Goal: Communication & Community: Answer question/provide support

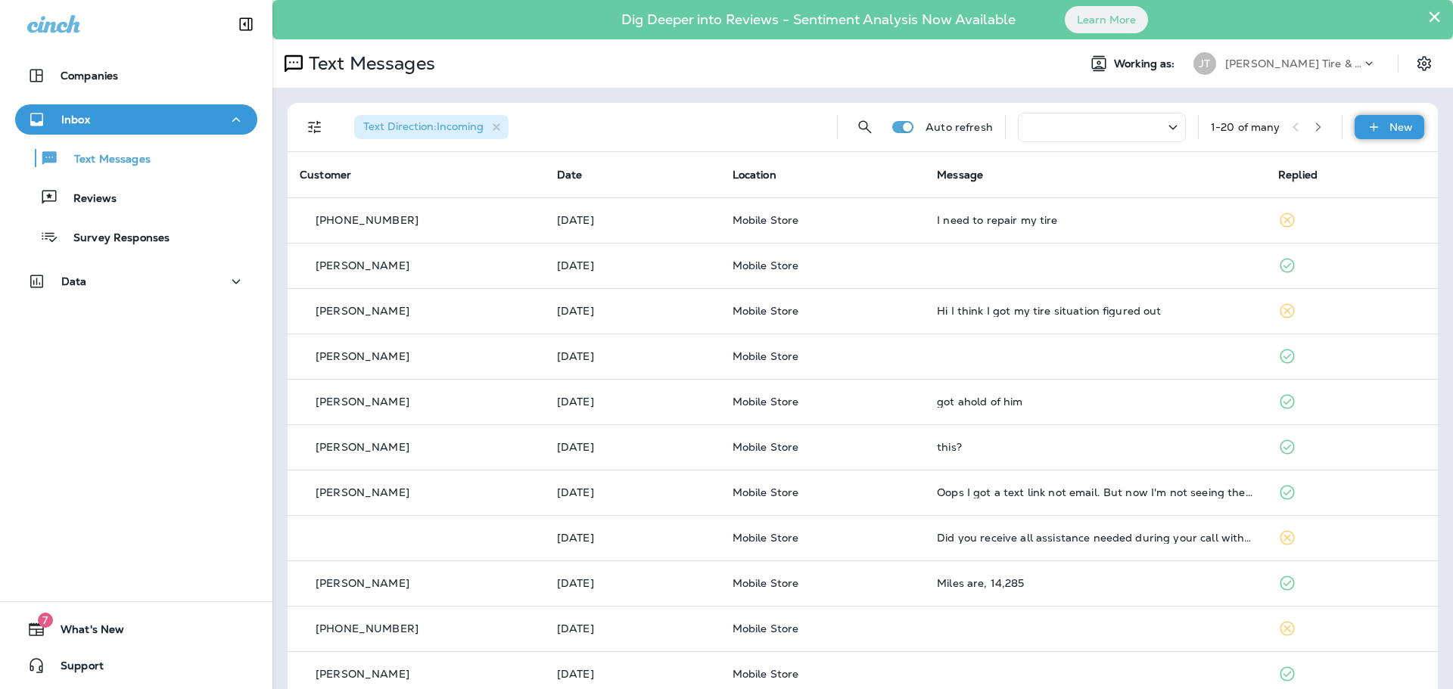
click at [1389, 130] on p "New" at bounding box center [1400, 127] width 23 height 12
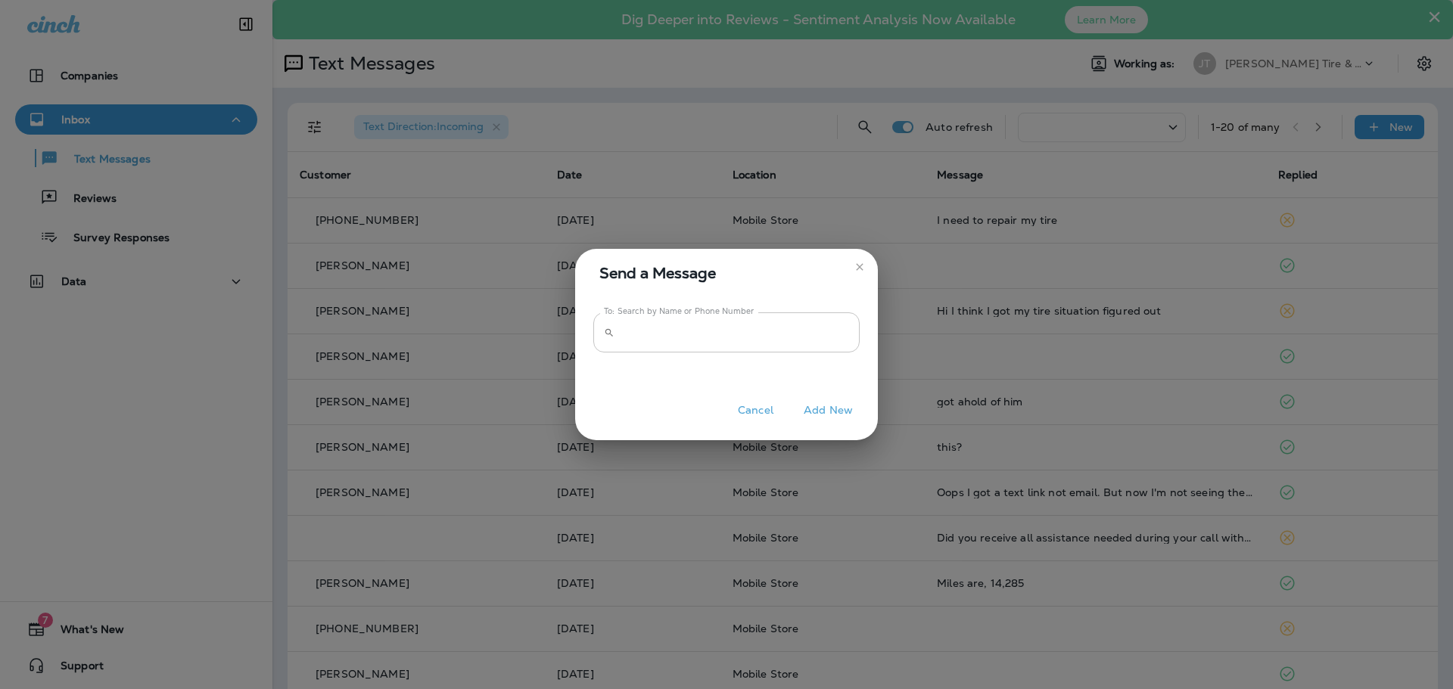
click at [673, 337] on input "To: Search by Name or Phone Number" at bounding box center [740, 333] width 239 height 40
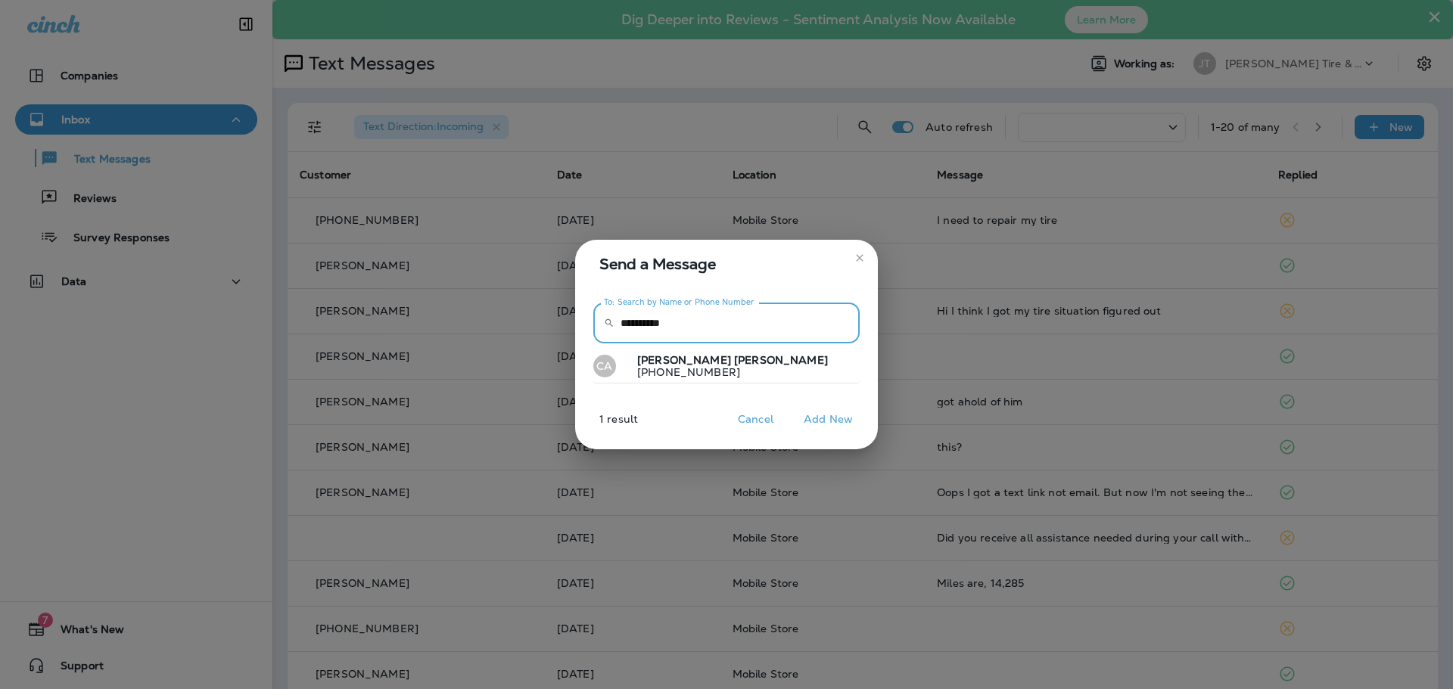
type input "**********"
click at [714, 369] on p "[PHONE_NUMBER]" at bounding box center [726, 372] width 203 height 12
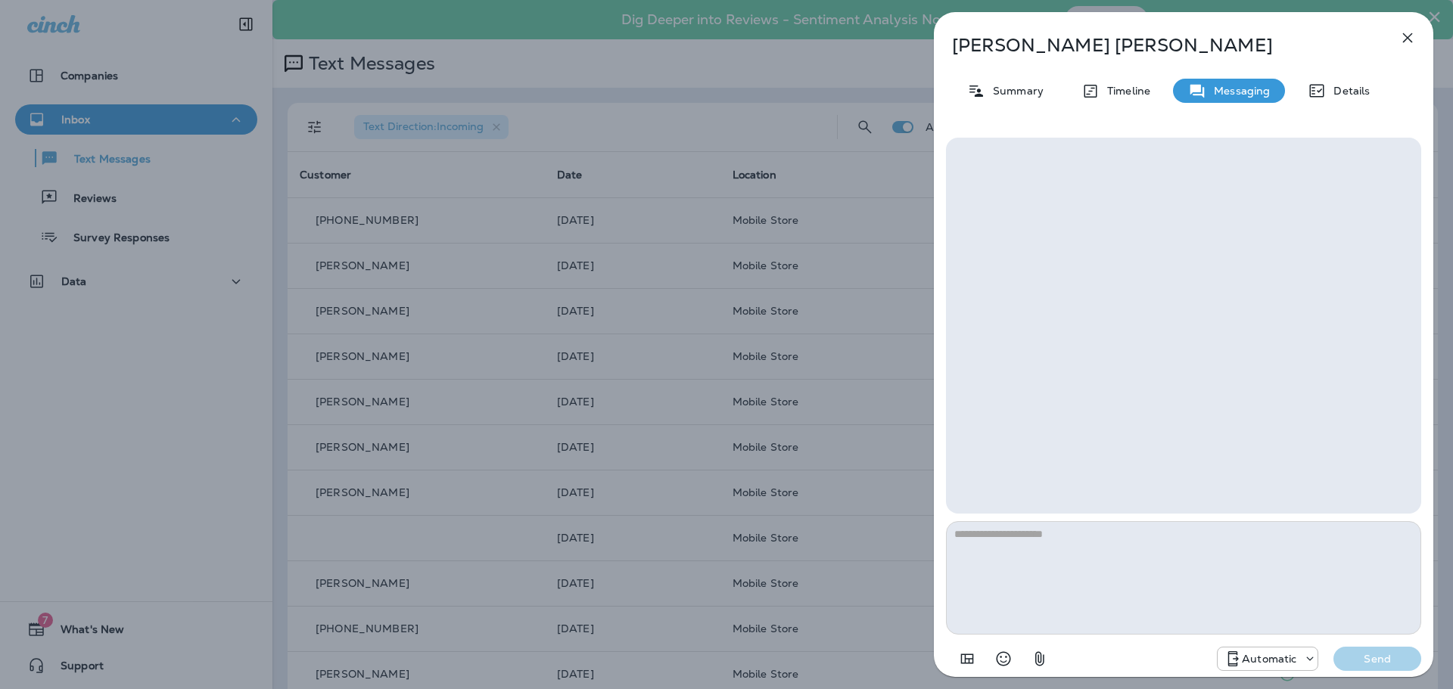
click at [1081, 549] on textarea at bounding box center [1183, 578] width 475 height 114
type textarea "*"
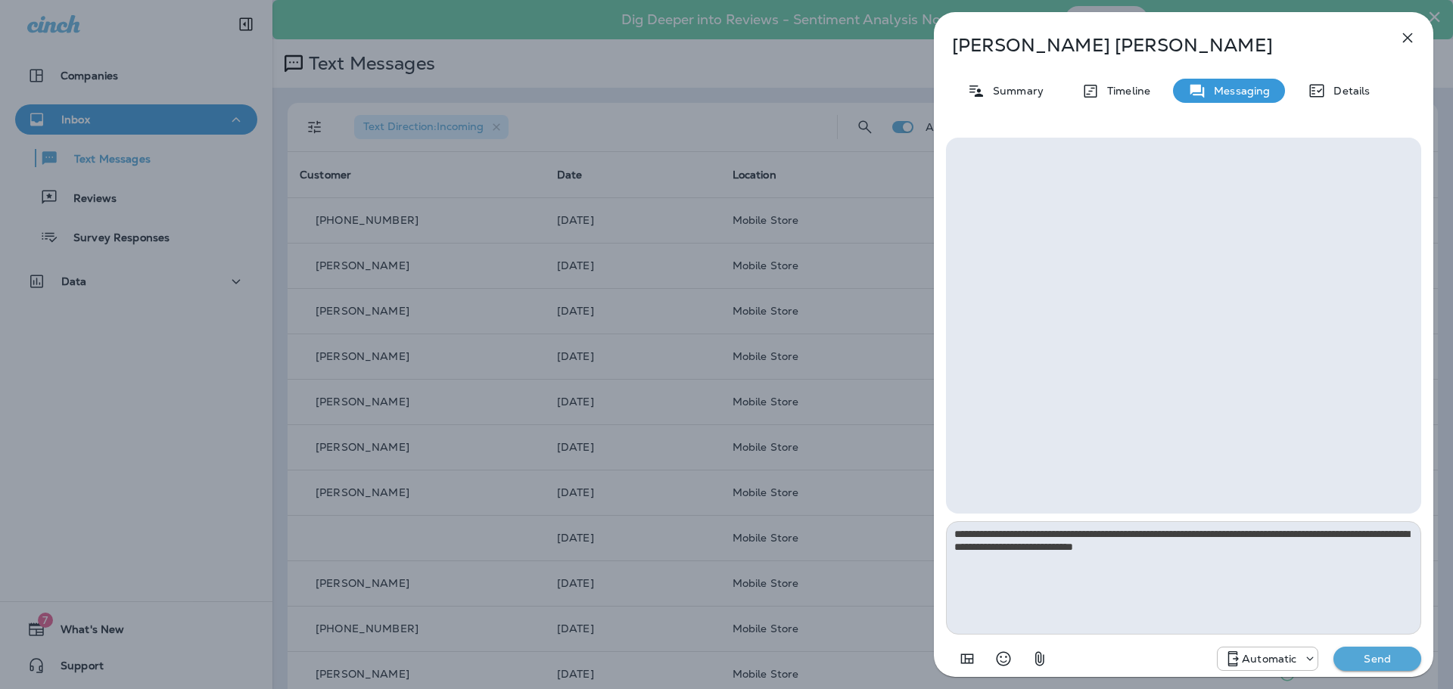
type textarea "**********"
click at [1309, 660] on icon at bounding box center [1309, 659] width 15 height 15
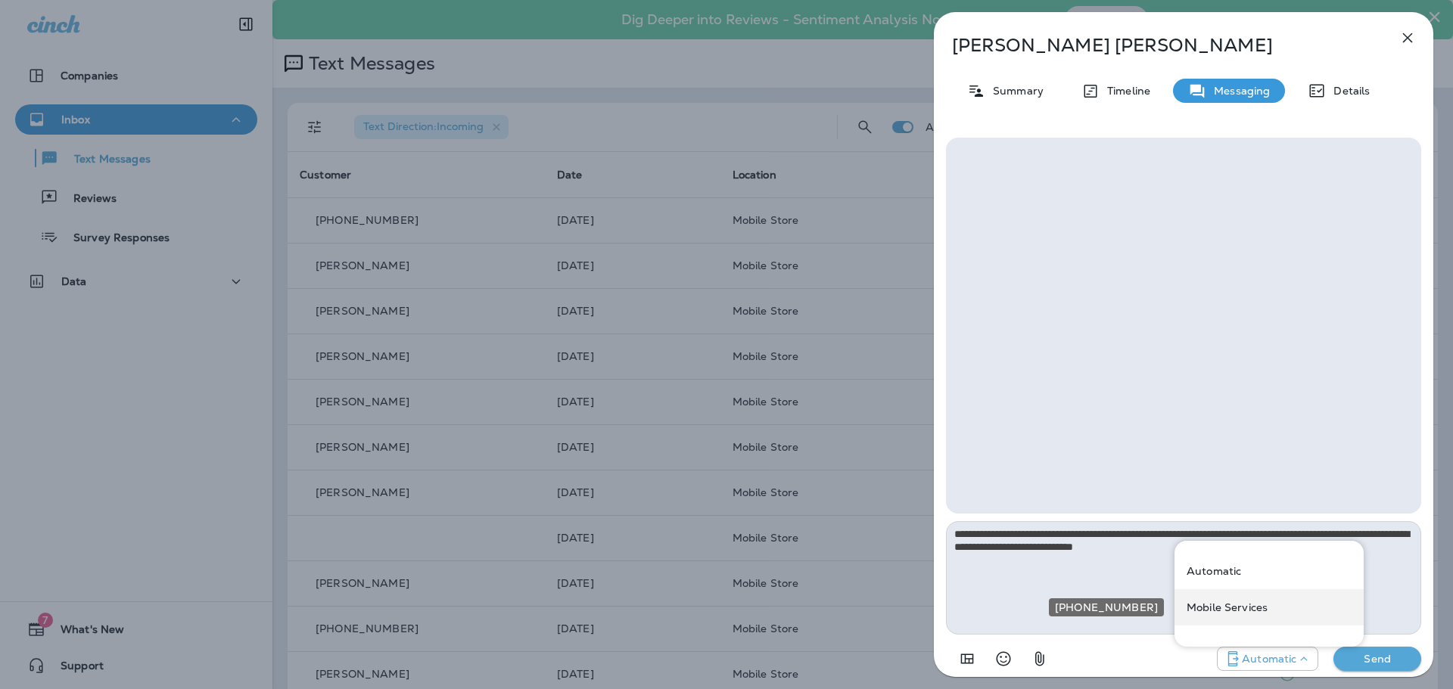
click at [1260, 614] on div "Mobile Services" at bounding box center [1268, 608] width 189 height 36
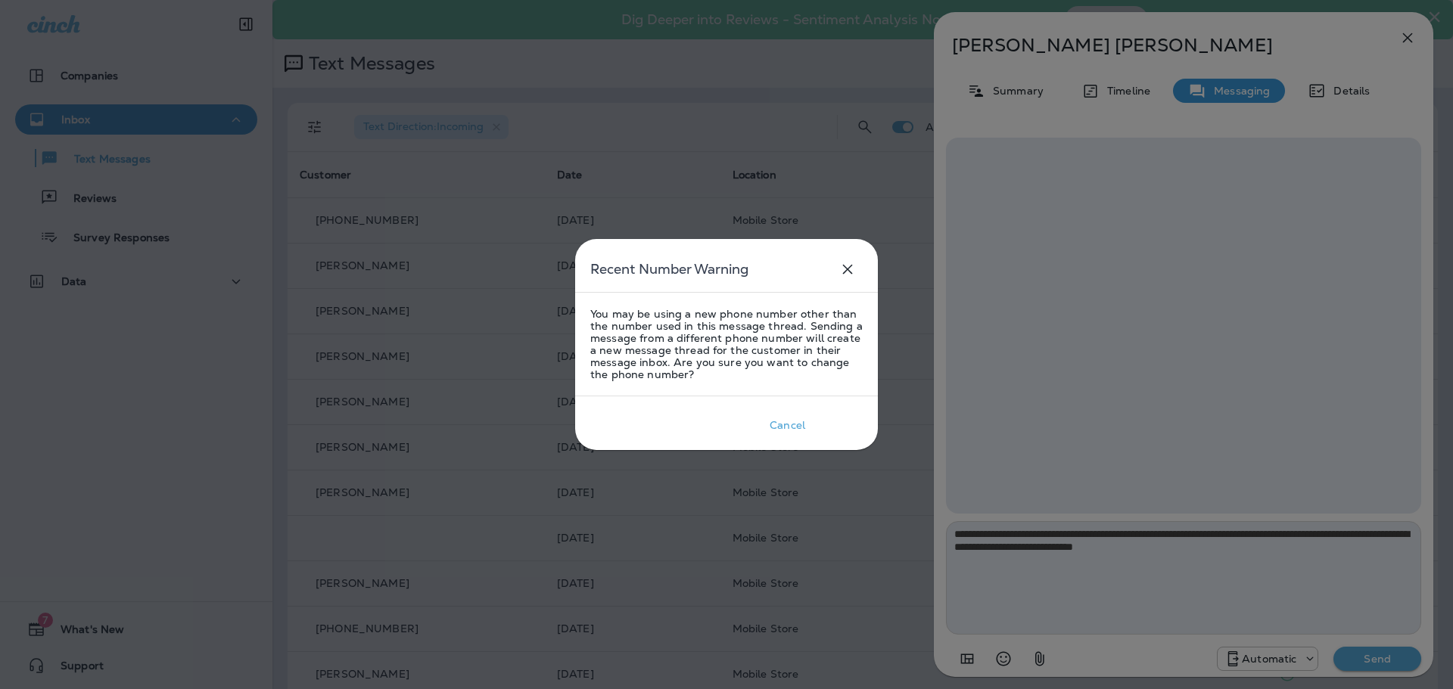
click at [830, 428] on div "Okay" at bounding box center [839, 425] width 26 height 12
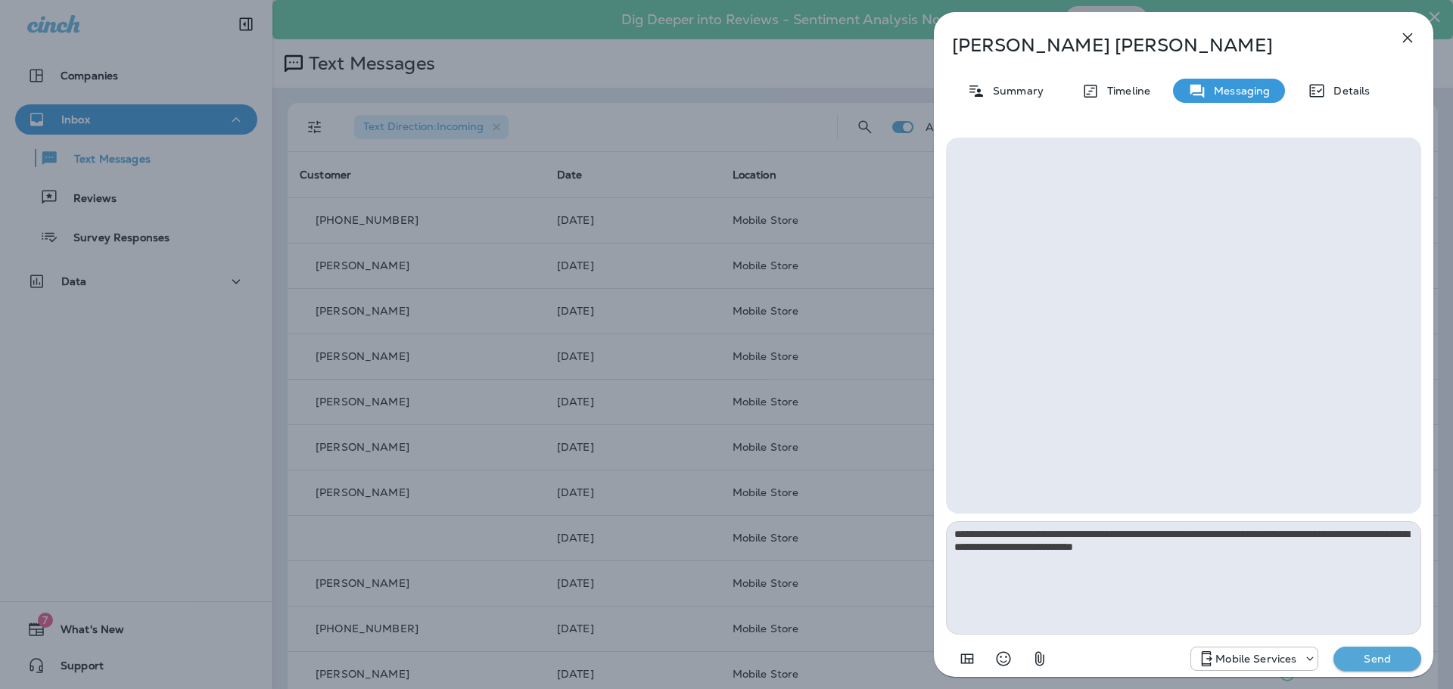
click at [1370, 656] on p "Send" at bounding box center [1377, 659] width 64 height 14
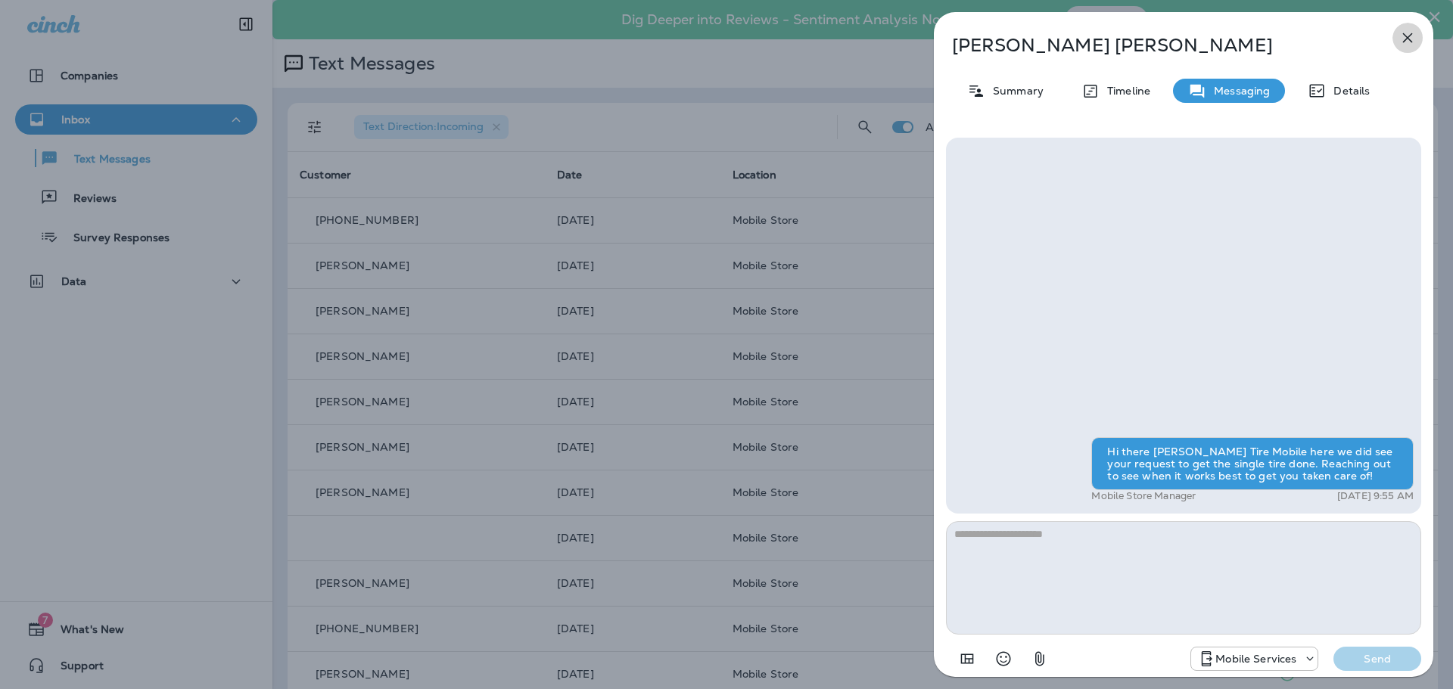
click at [1411, 44] on icon "button" at bounding box center [1407, 38] width 18 height 18
